Goal: Obtain resource: Obtain resource

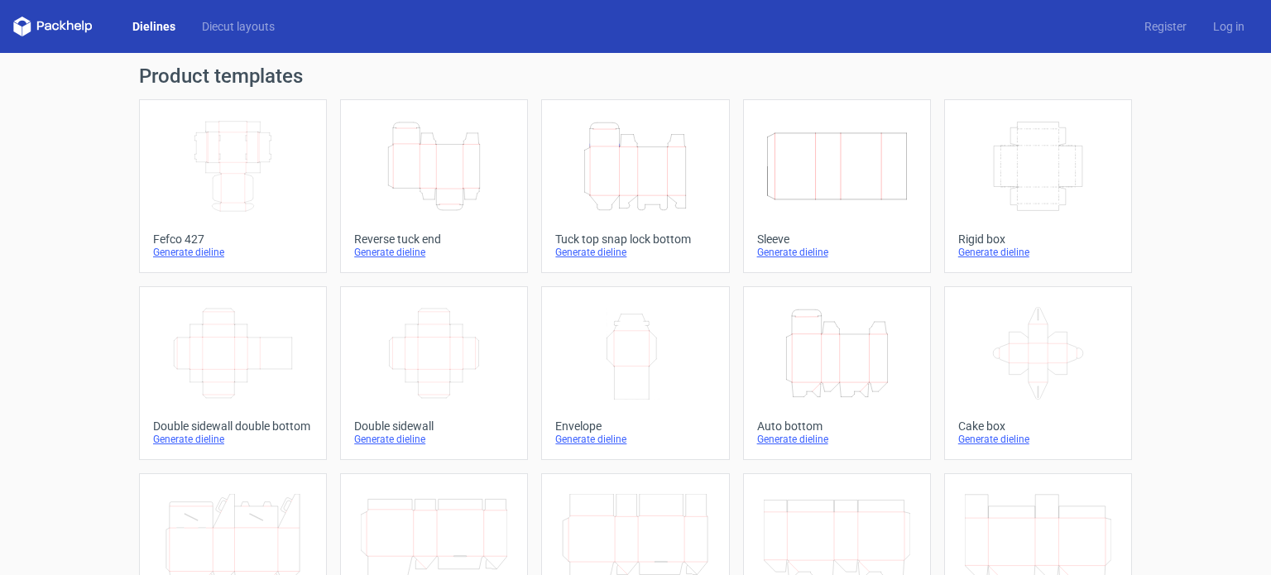
click at [653, 201] on icon "Height Depth Width" at bounding box center [635, 166] width 146 height 93
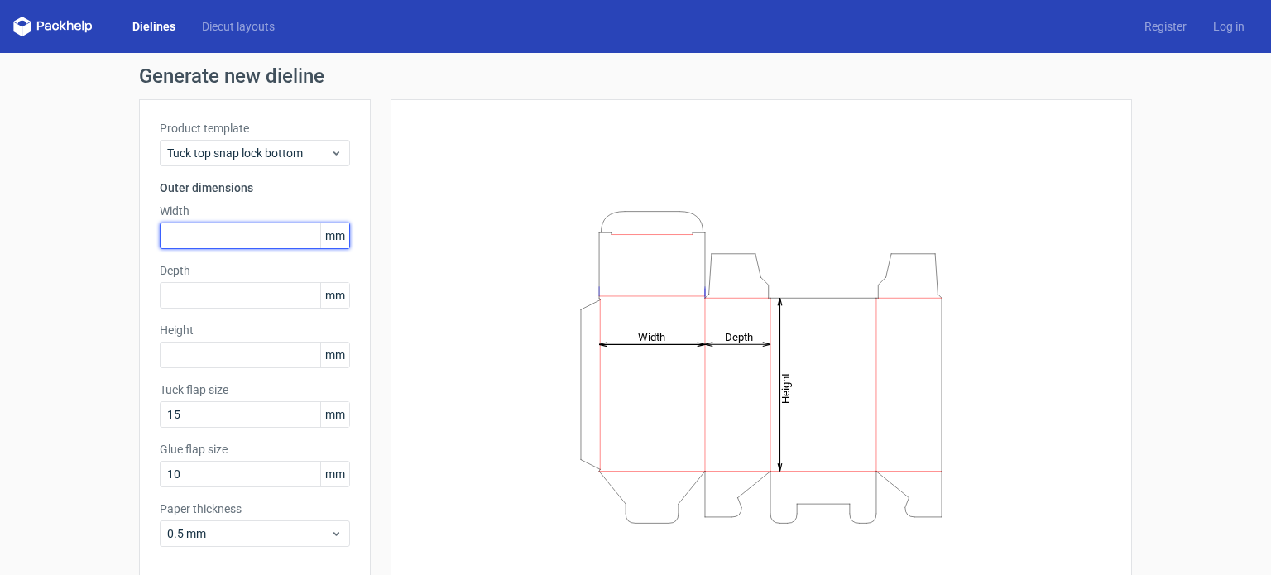
click at [233, 236] on input "text" at bounding box center [255, 236] width 190 height 26
type input "65"
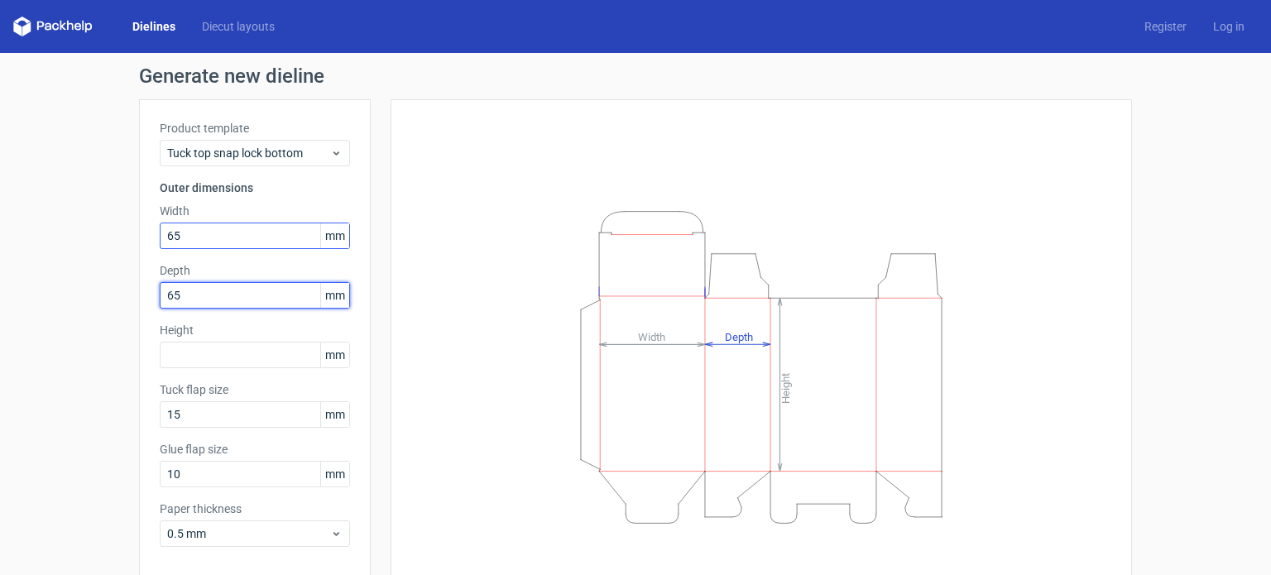
type input "65"
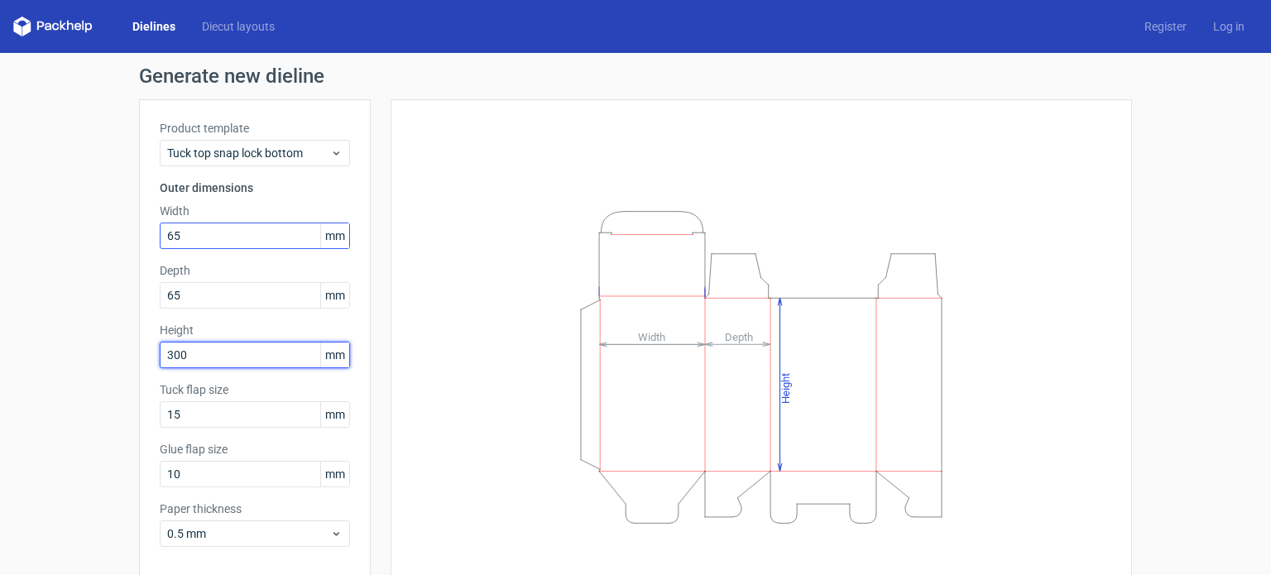
type input "300"
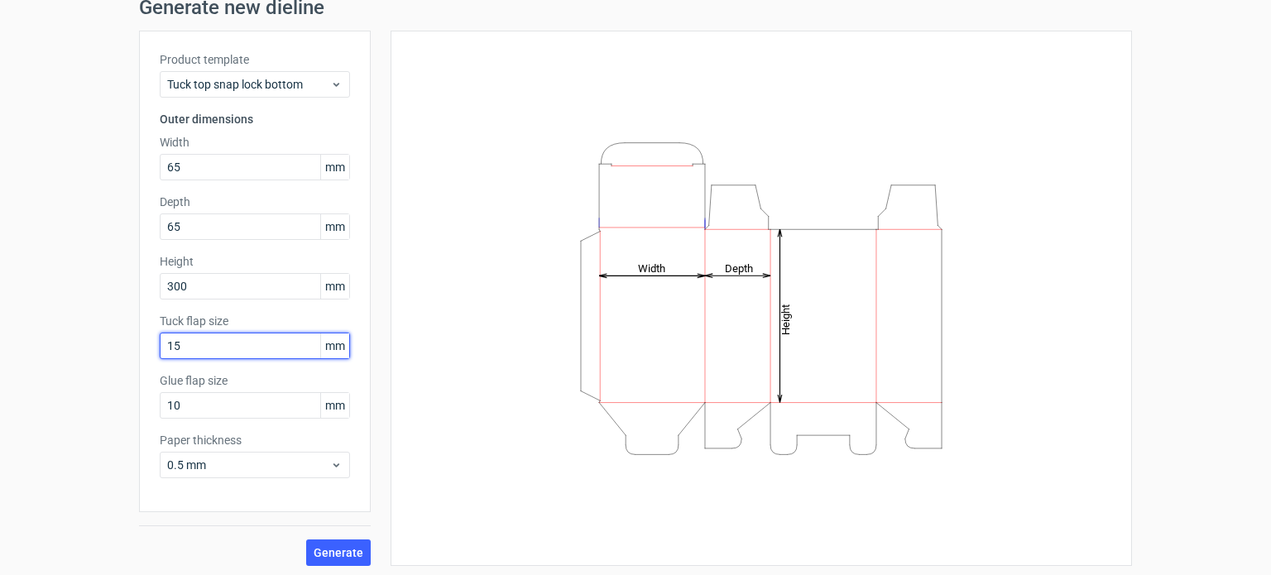
scroll to position [72, 0]
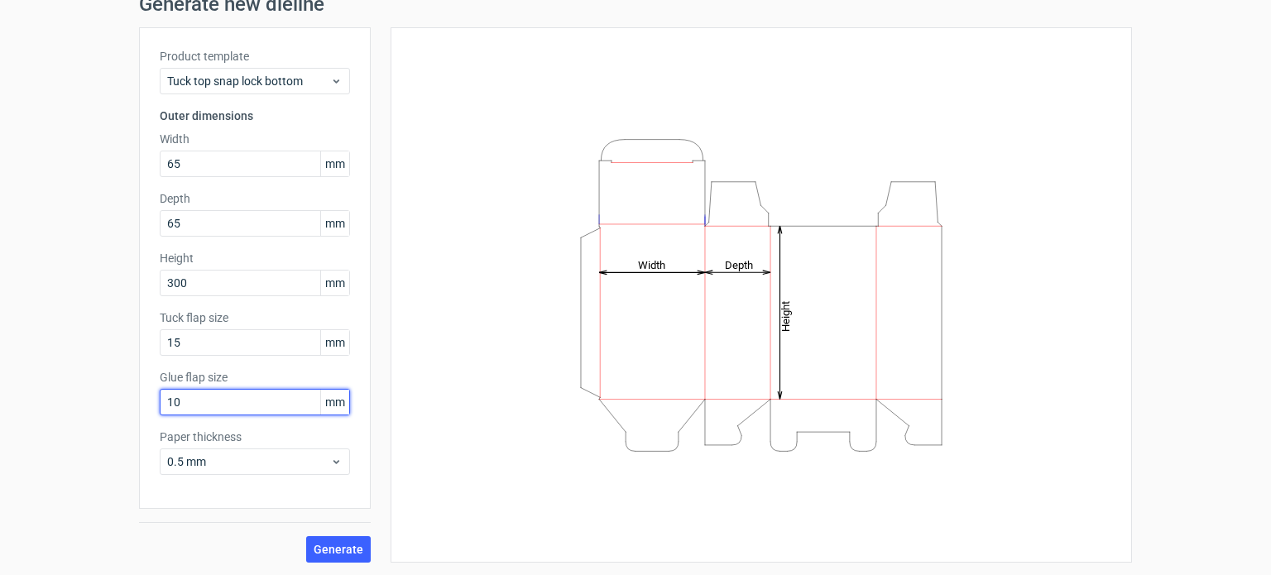
drag, startPoint x: 247, startPoint y: 392, endPoint x: 90, endPoint y: 395, distance: 156.4
click at [90, 395] on div "Generate new dieline Product template Tuck top snap lock bottom Outer dimension…" at bounding box center [635, 278] width 1271 height 595
type input "15"
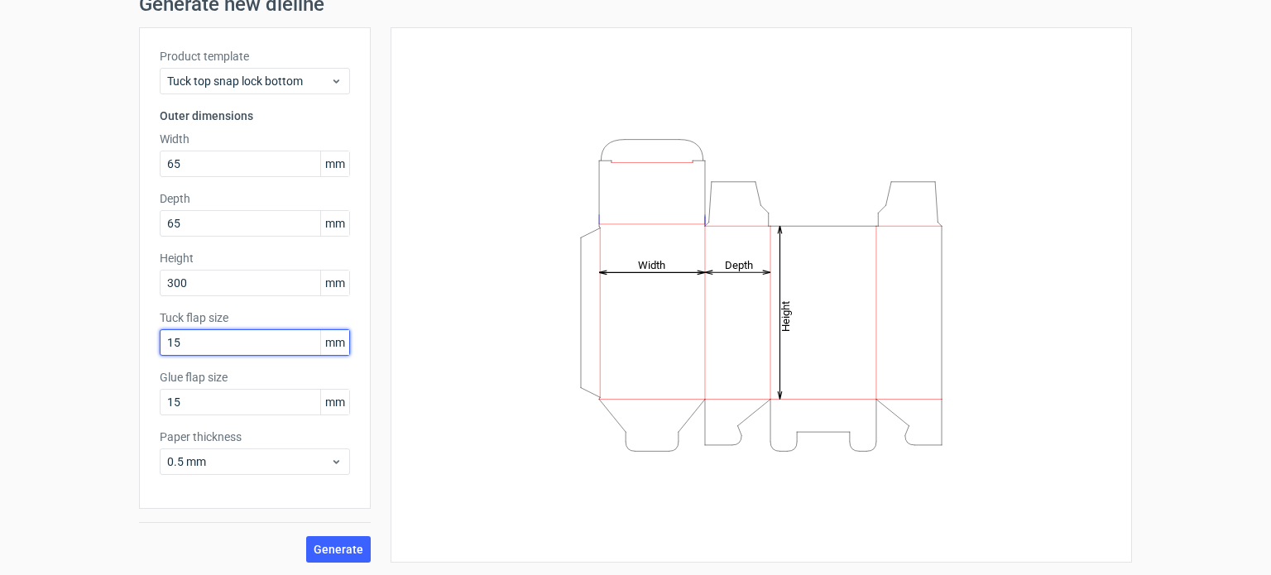
click at [228, 347] on input "15" at bounding box center [255, 342] width 190 height 26
click at [333, 545] on span "Generate" at bounding box center [339, 549] width 50 height 12
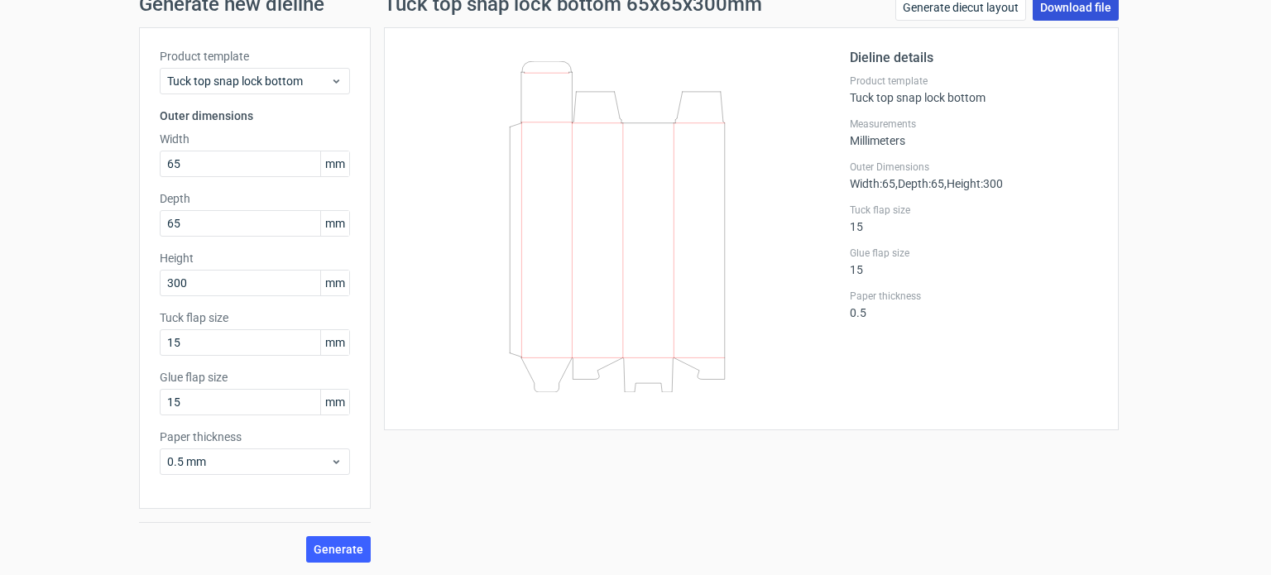
click at [1082, 11] on link "Download file" at bounding box center [1075, 7] width 86 height 26
